Goal: Transaction & Acquisition: Purchase product/service

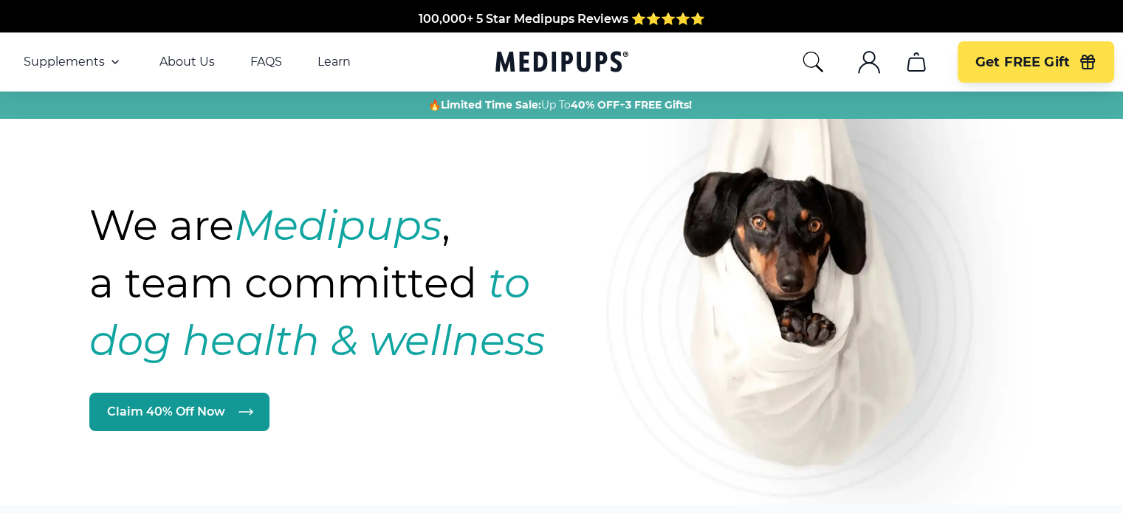
click at [55, 58] on span "Supplements" at bounding box center [64, 62] width 81 height 15
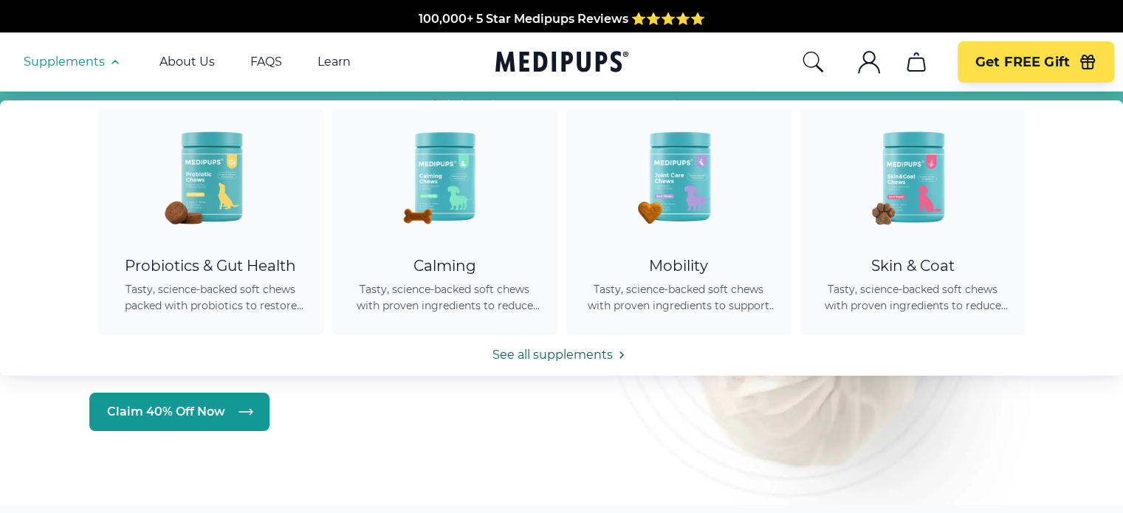
click at [540, 354] on link "See all supplements" at bounding box center [561, 355] width 1123 height 18
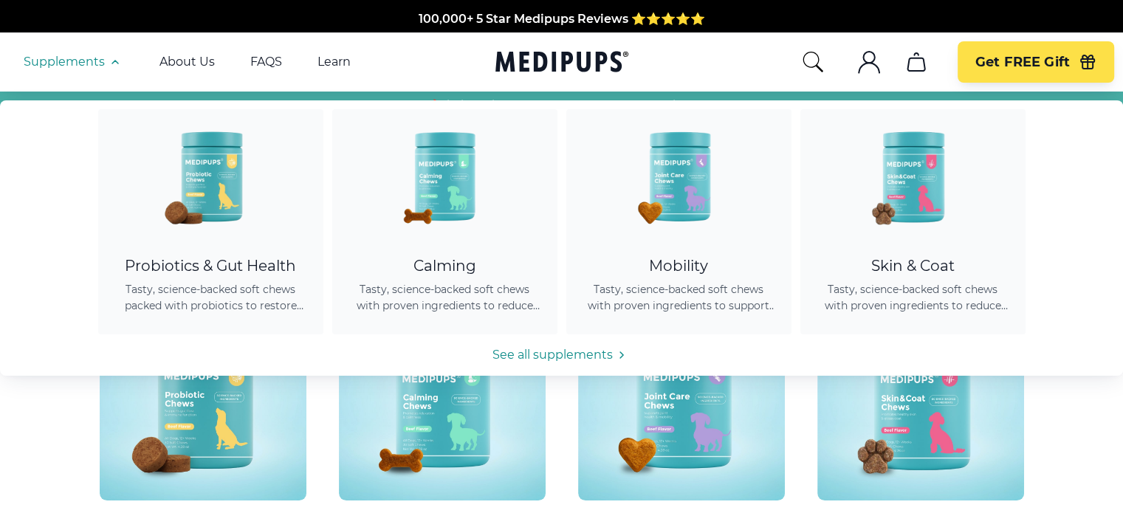
click at [103, 61] on span "Supplements" at bounding box center [64, 62] width 81 height 15
click at [96, 61] on span "Supplements" at bounding box center [64, 62] width 81 height 15
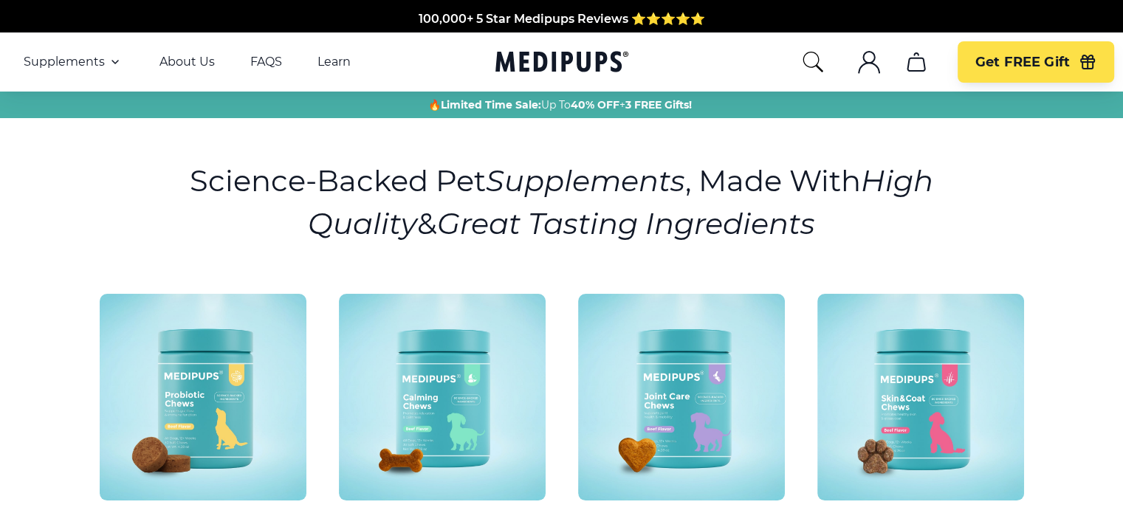
click at [96, 61] on span "Supplements" at bounding box center [64, 62] width 81 height 15
click at [24, 405] on main "Science-Backed Pet Supplements , Made With High Quality & Great Tasting Ingredi…" at bounding box center [561, 397] width 1123 height 558
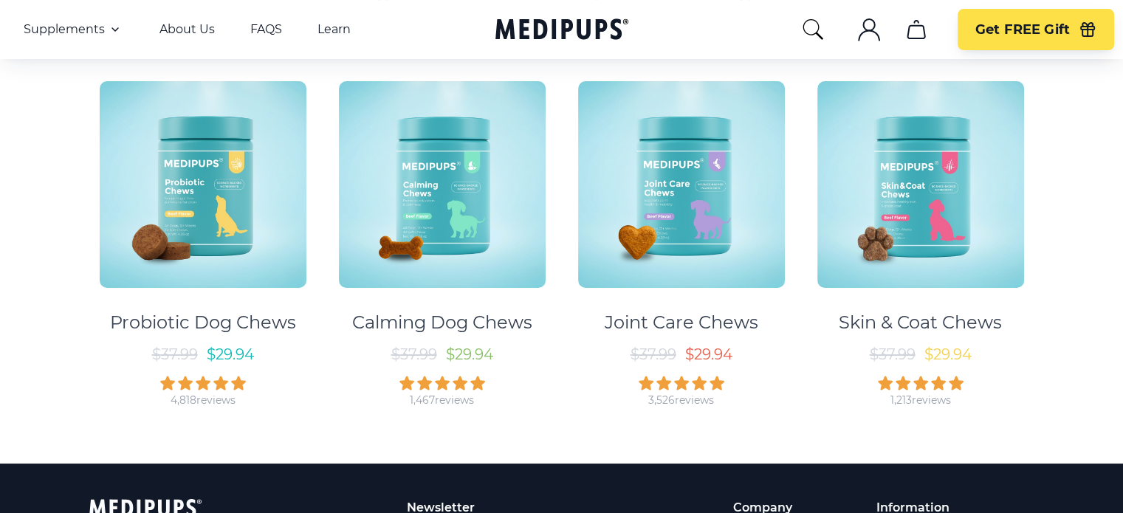
scroll to position [213, 0]
click at [213, 219] on img at bounding box center [203, 184] width 207 height 207
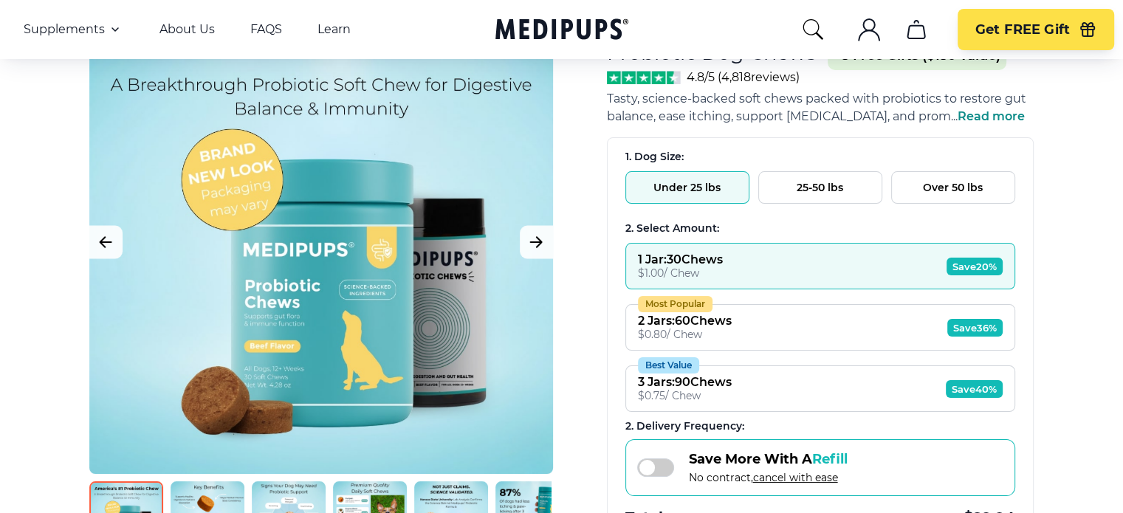
scroll to position [100, 0]
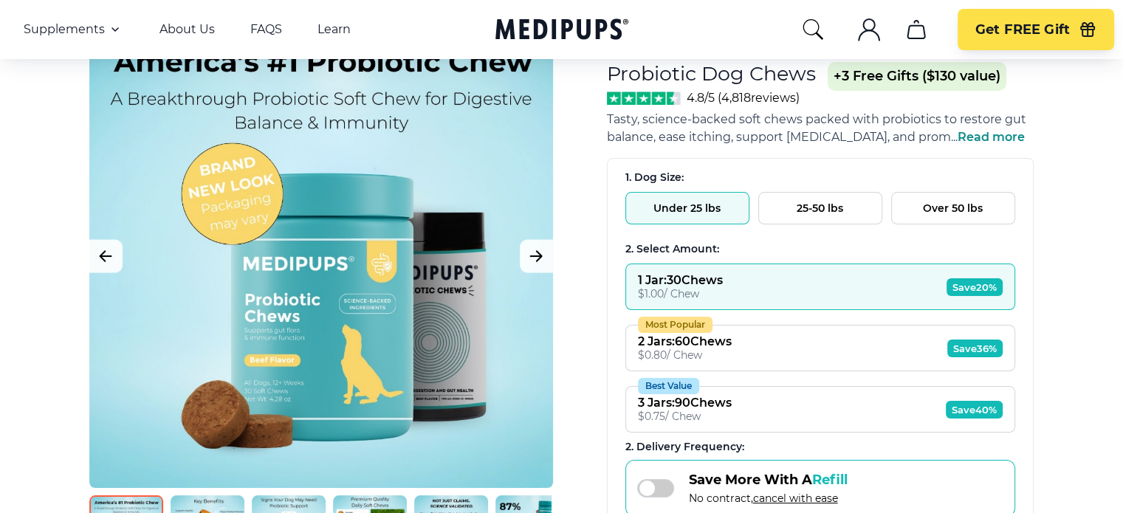
click at [787, 205] on button "25-50 lbs" at bounding box center [820, 208] width 124 height 32
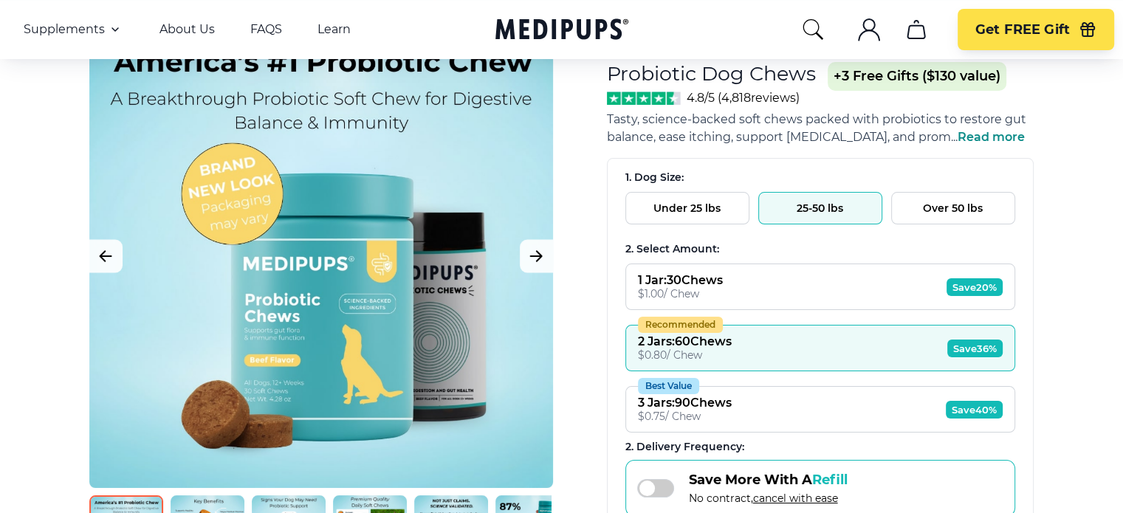
click at [913, 202] on button "Over 50 lbs" at bounding box center [953, 208] width 124 height 32
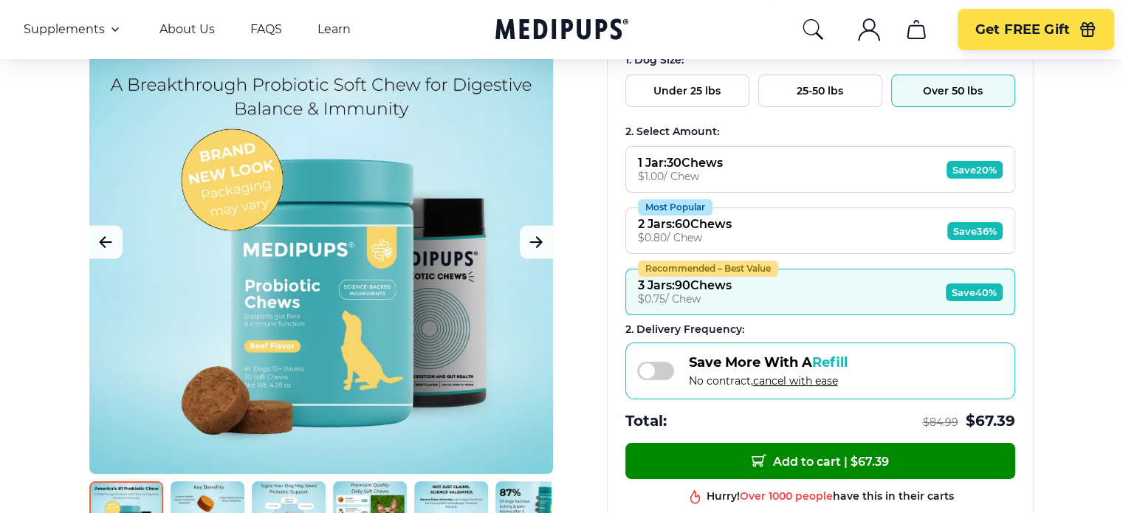
scroll to position [215, 0]
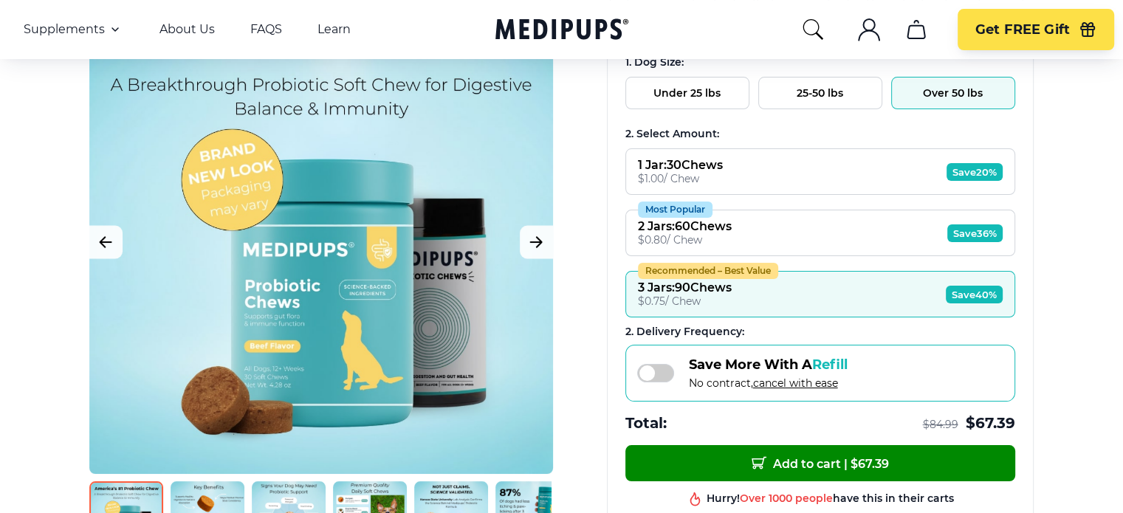
click at [727, 238] on div "$ 0.80 / Chew" at bounding box center [685, 239] width 94 height 13
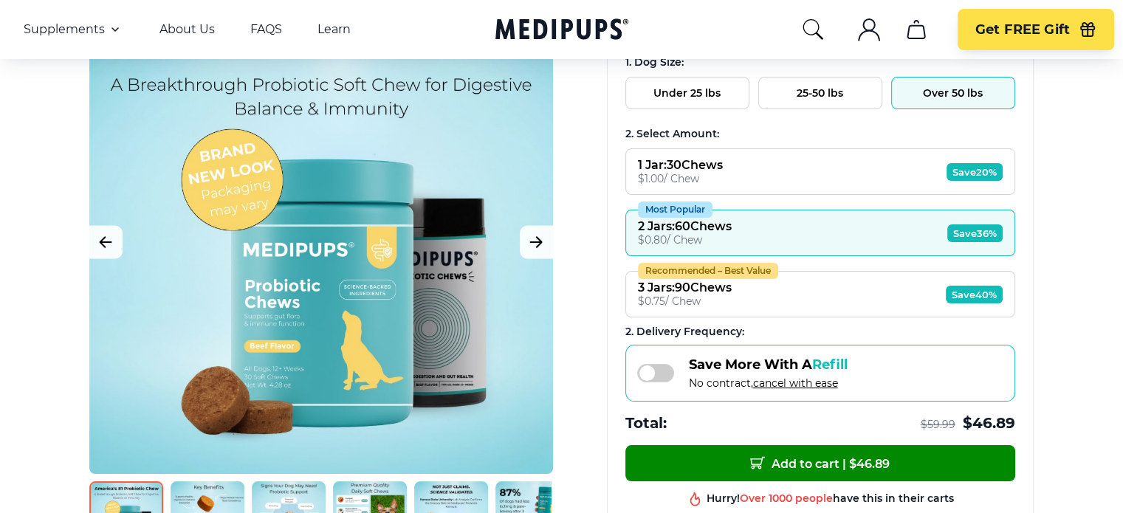
click at [727, 241] on div "$ 0.80 / Chew" at bounding box center [685, 239] width 94 height 13
click at [707, 301] on div "$ 0.75 / Chew" at bounding box center [685, 301] width 94 height 13
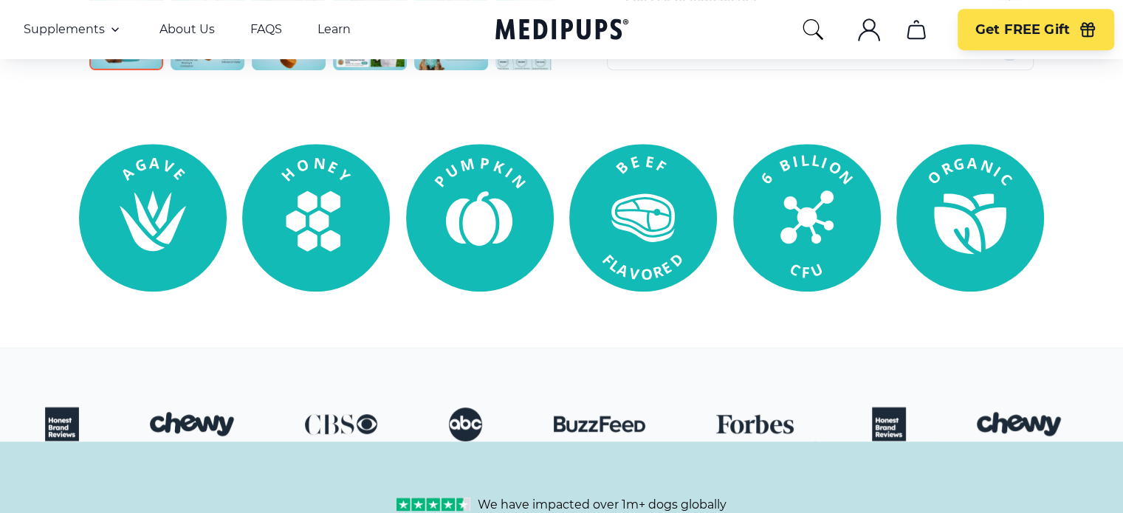
scroll to position [873, 0]
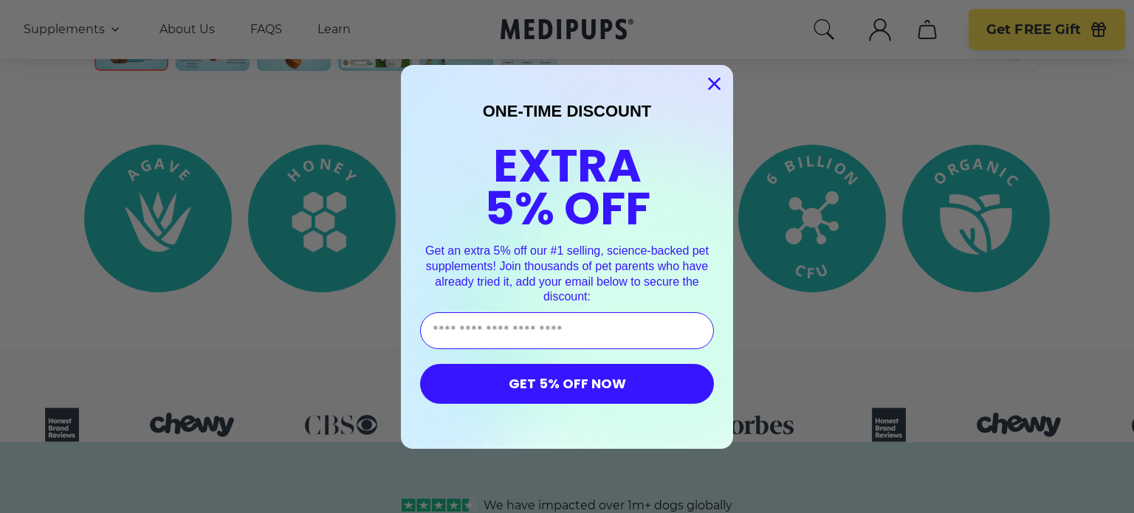
click at [710, 85] on icon "Close dialog" at bounding box center [715, 83] width 10 height 10
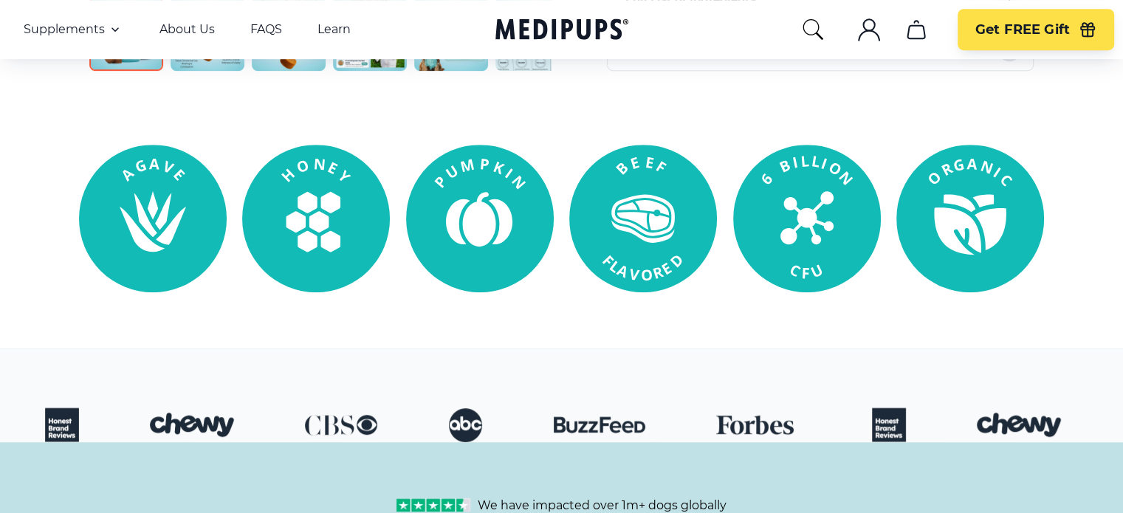
click at [815, 394] on div at bounding box center [561, 396] width 1123 height 94
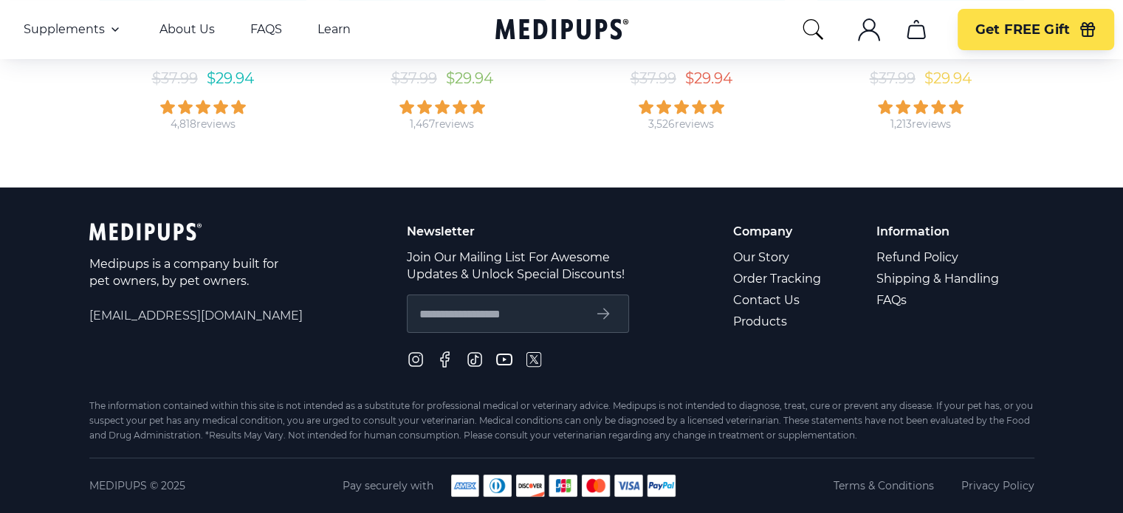
scroll to position [213, 0]
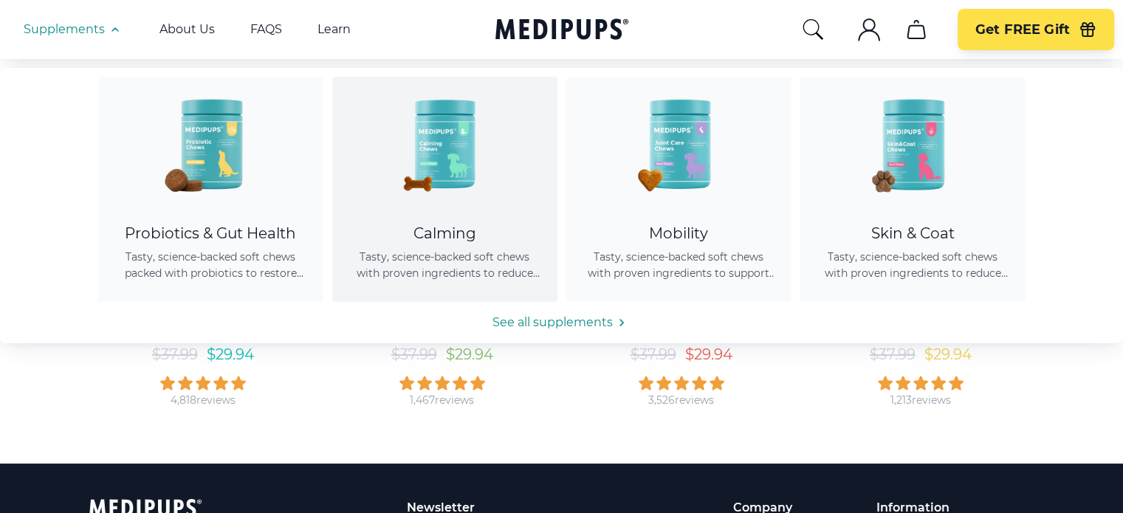
click at [386, 207] on img at bounding box center [444, 143] width 133 height 133
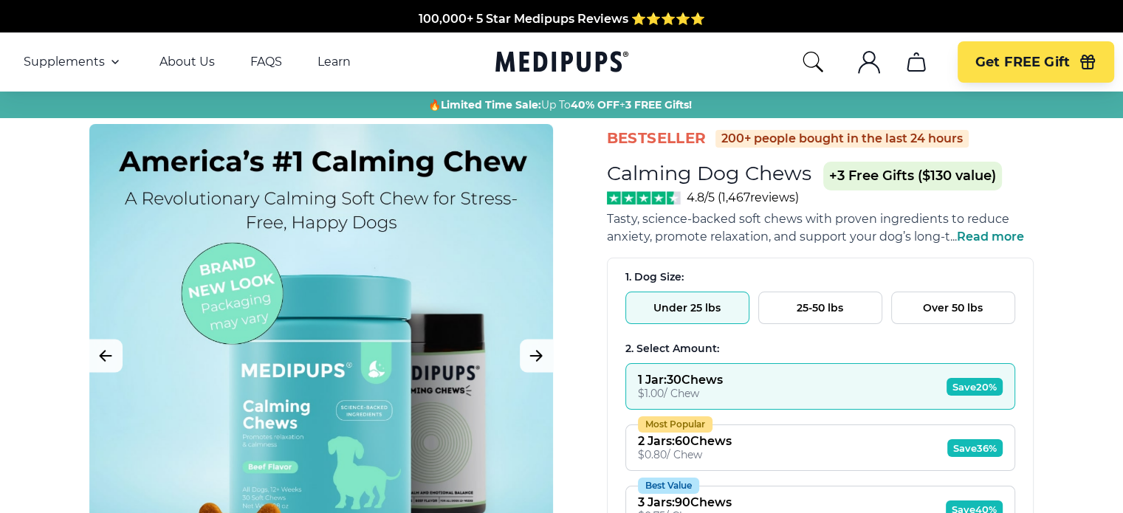
scroll to position [213, 0]
